Goal: Task Accomplishment & Management: Use online tool/utility

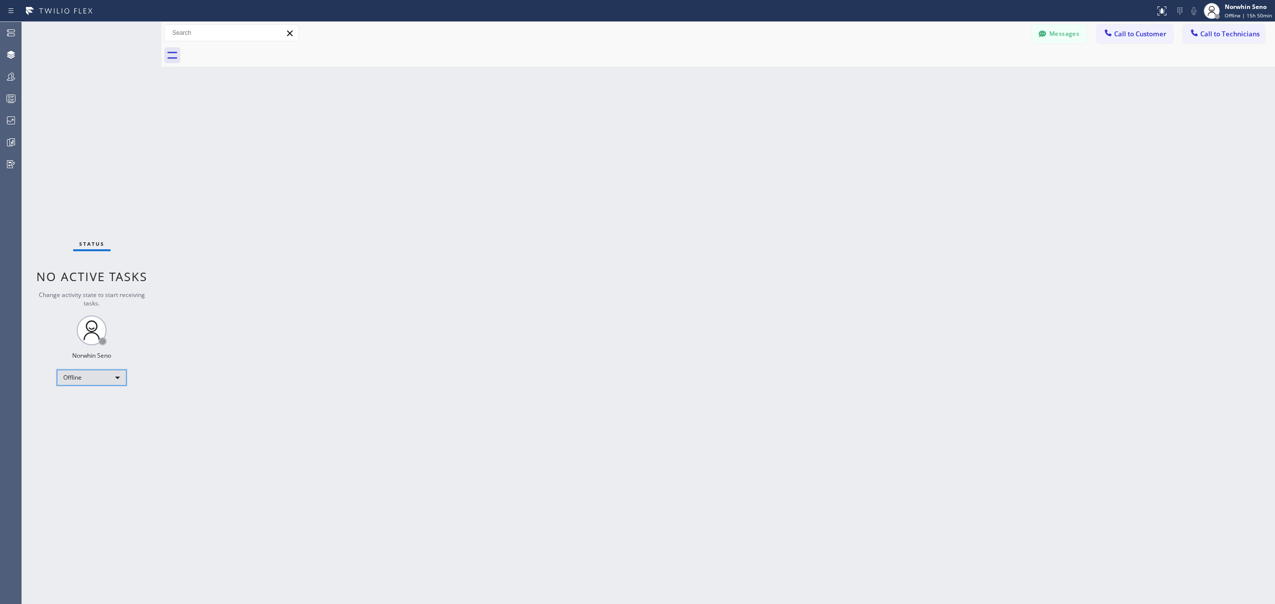
click at [104, 371] on div "Offline" at bounding box center [92, 378] width 70 height 16
click at [100, 419] on li "Unavailable" at bounding box center [90, 417] width 67 height 12
click at [10, 148] on div at bounding box center [11, 142] width 22 height 20
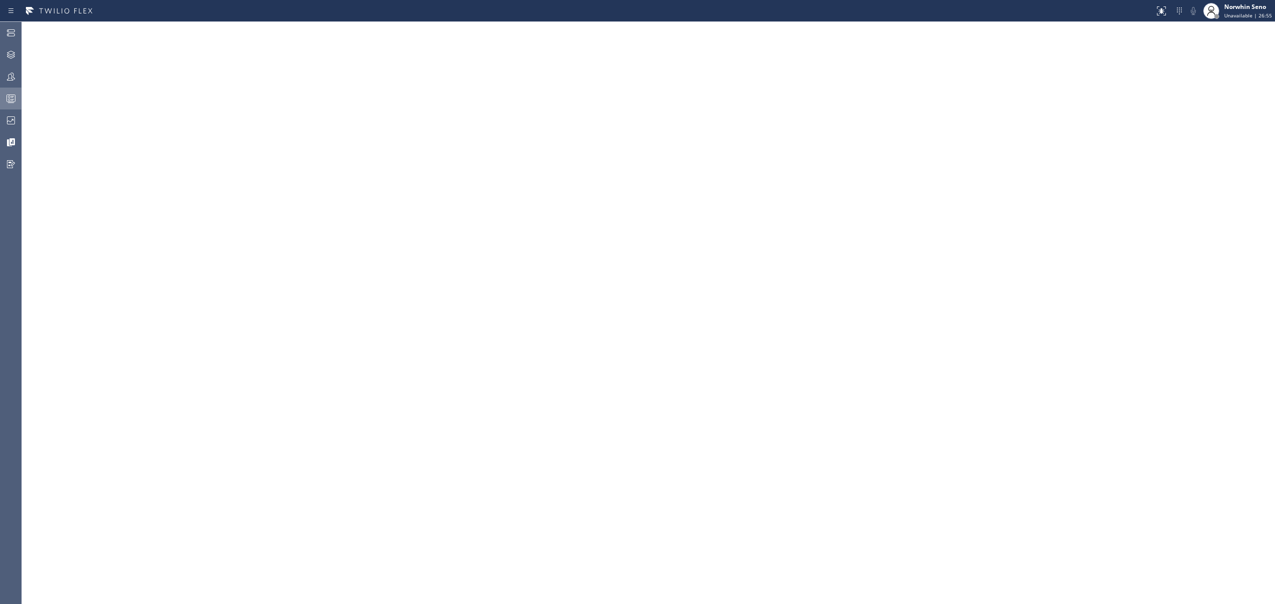
click at [18, 96] on div at bounding box center [11, 99] width 22 height 12
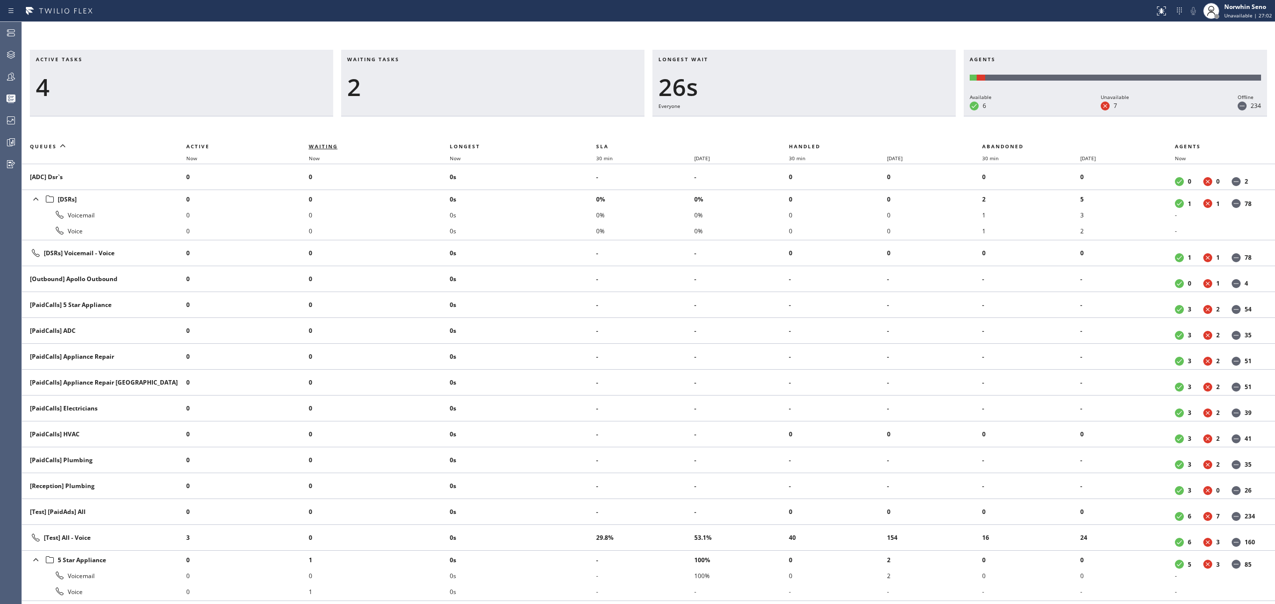
click at [339, 144] on span "Waiting" at bounding box center [329, 146] width 41 height 7
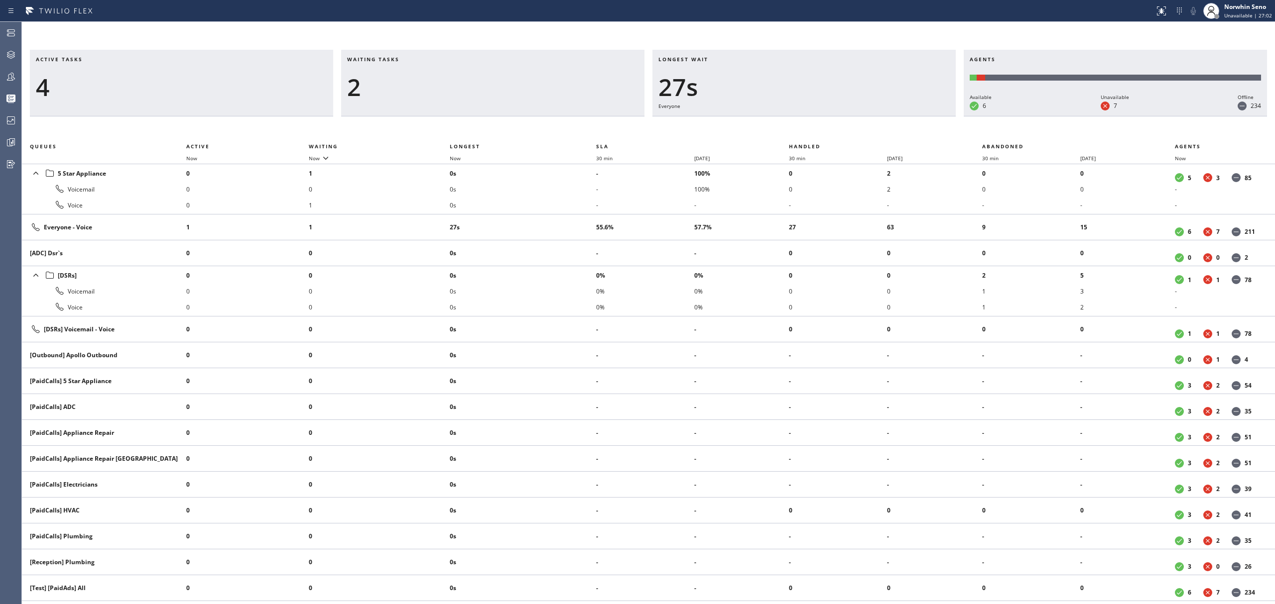
click at [426, 110] on div "Waiting tasks 2" at bounding box center [492, 83] width 303 height 67
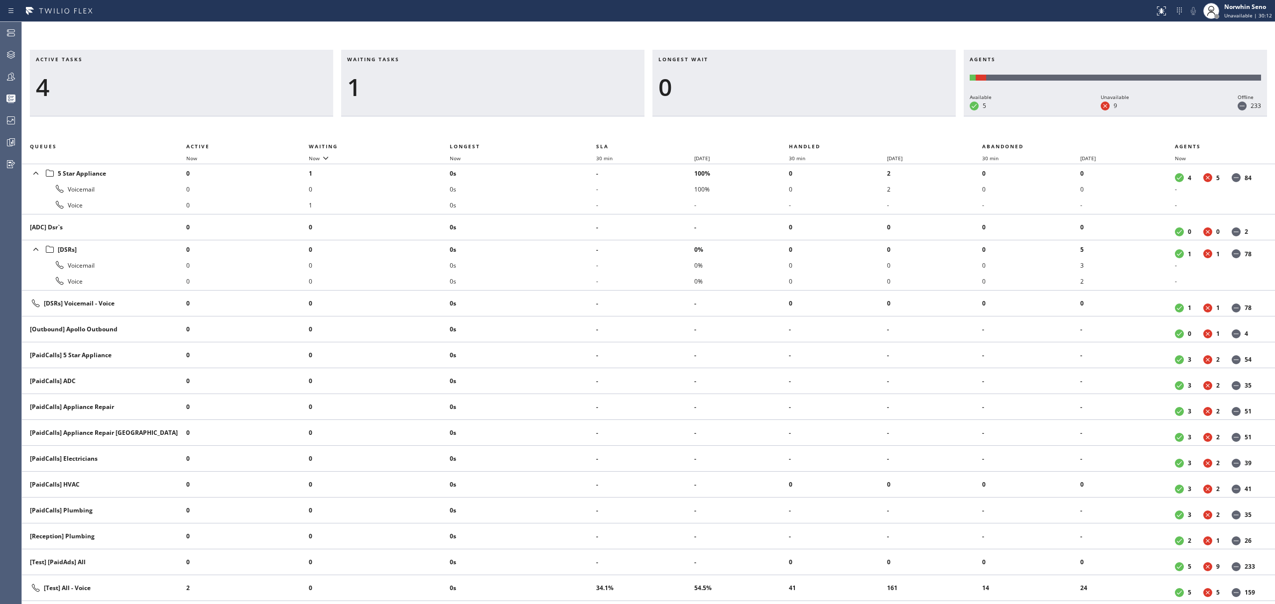
click at [417, 94] on div "1" at bounding box center [492, 87] width 291 height 29
click at [0, 76] on div at bounding box center [11, 77] width 22 height 12
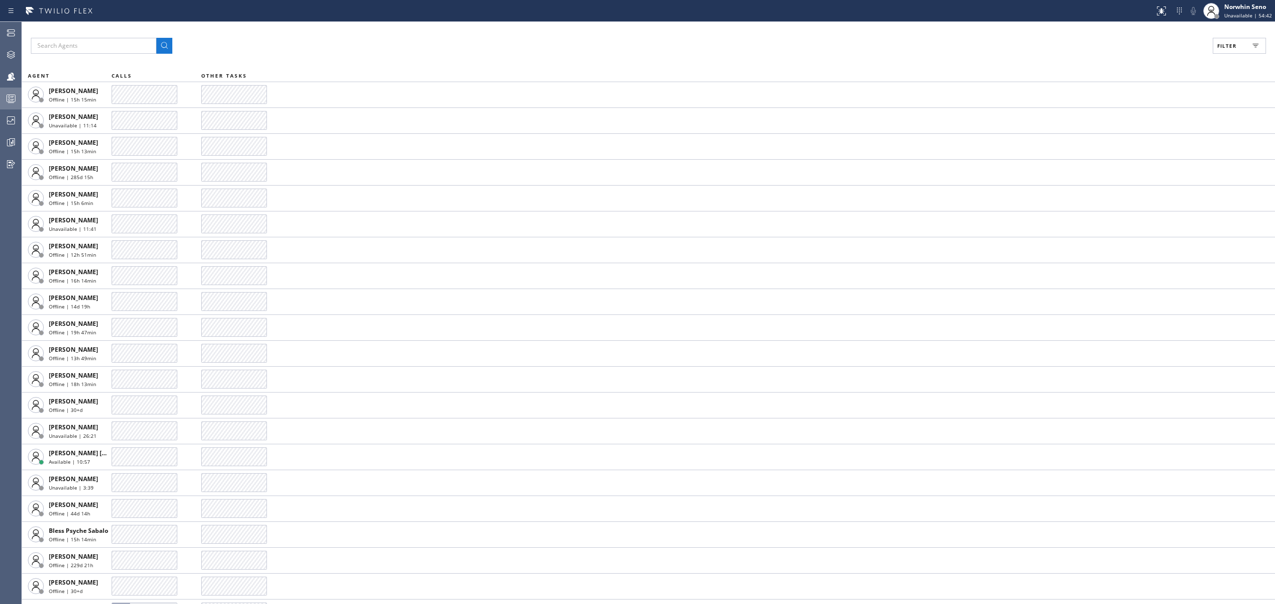
click at [10, 96] on icon at bounding box center [11, 99] width 12 height 12
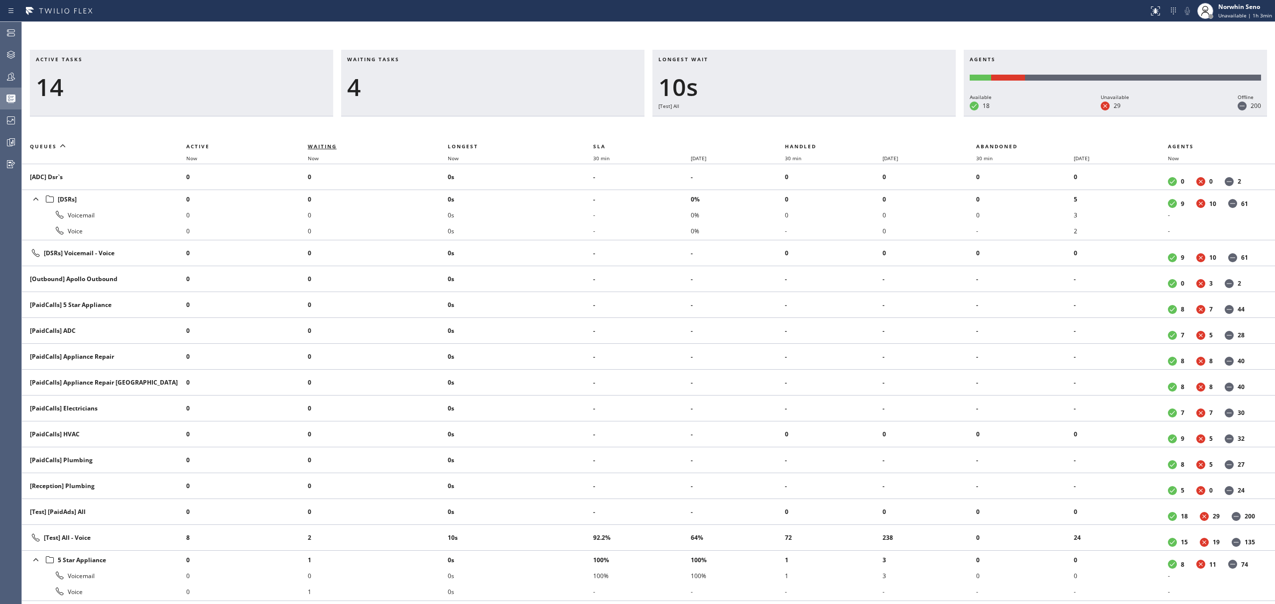
click at [337, 148] on span "Waiting" at bounding box center [322, 146] width 29 height 7
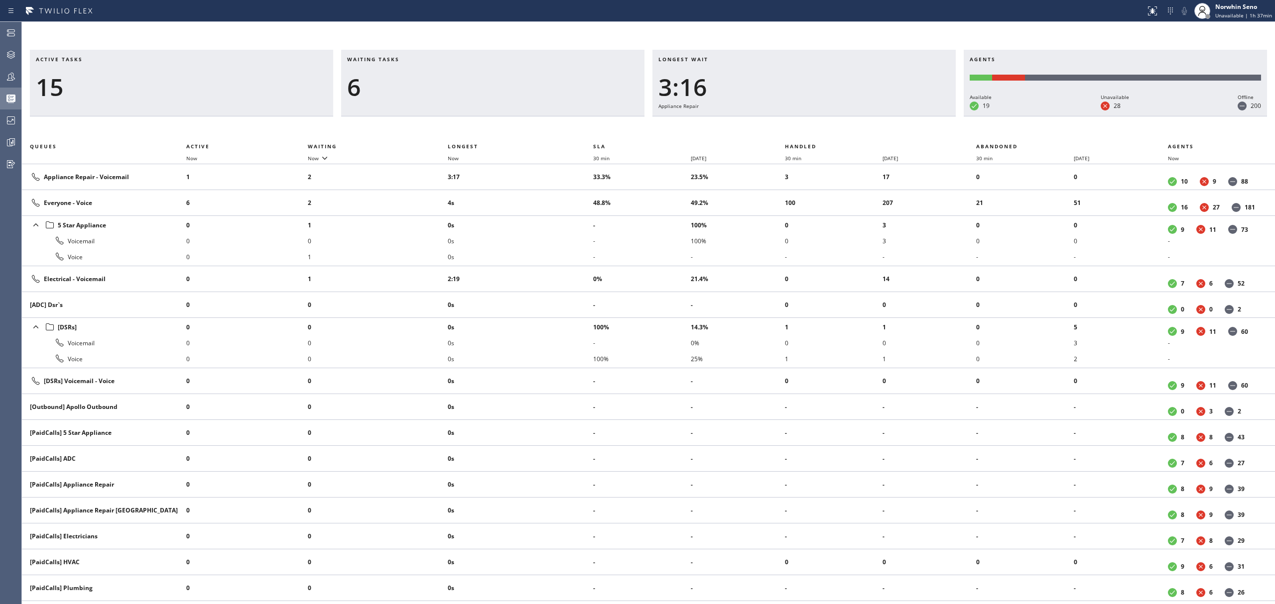
drag, startPoint x: 403, startPoint y: 60, endPoint x: 400, endPoint y: 68, distance: 8.3
click at [403, 60] on h3 "Waiting tasks" at bounding box center [492, 63] width 291 height 15
